Goal: Information Seeking & Learning: Learn about a topic

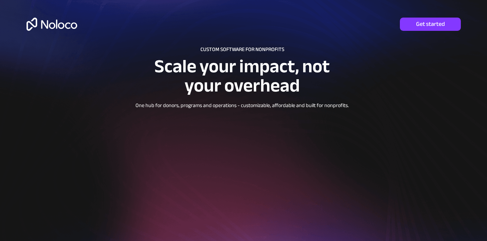
click at [41, 28] on img at bounding box center [51, 24] width 51 height 13
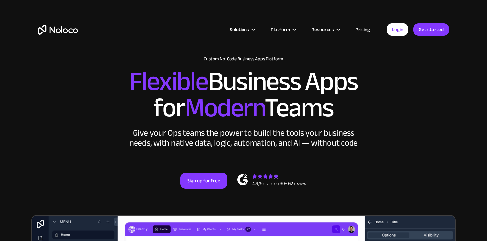
click at [358, 27] on link "Pricing" at bounding box center [362, 29] width 31 height 9
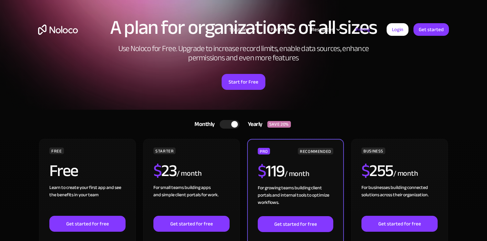
scroll to position [119, 0]
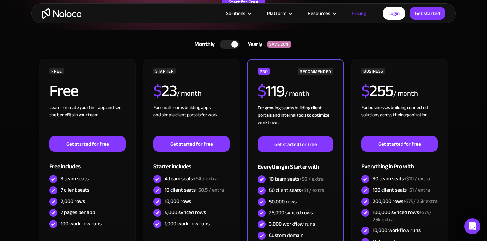
click at [228, 43] on div at bounding box center [230, 44] width 20 height 9
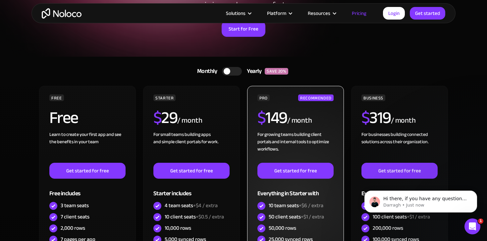
scroll to position [0, 0]
